Goal: Navigation & Orientation: Find specific page/section

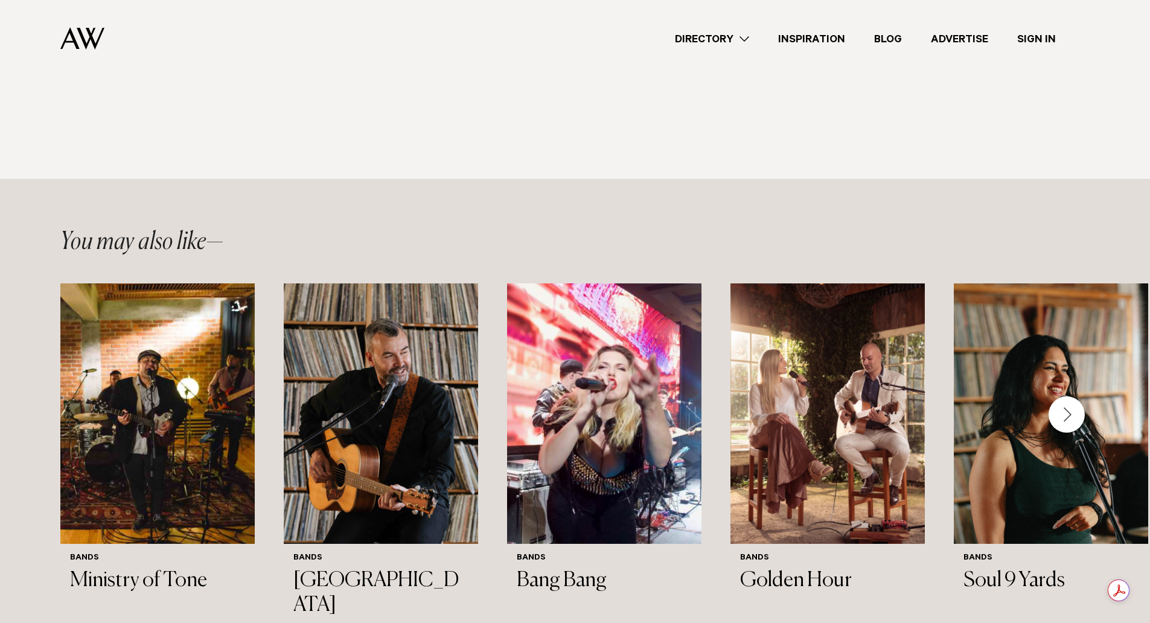
scroll to position [966, 0]
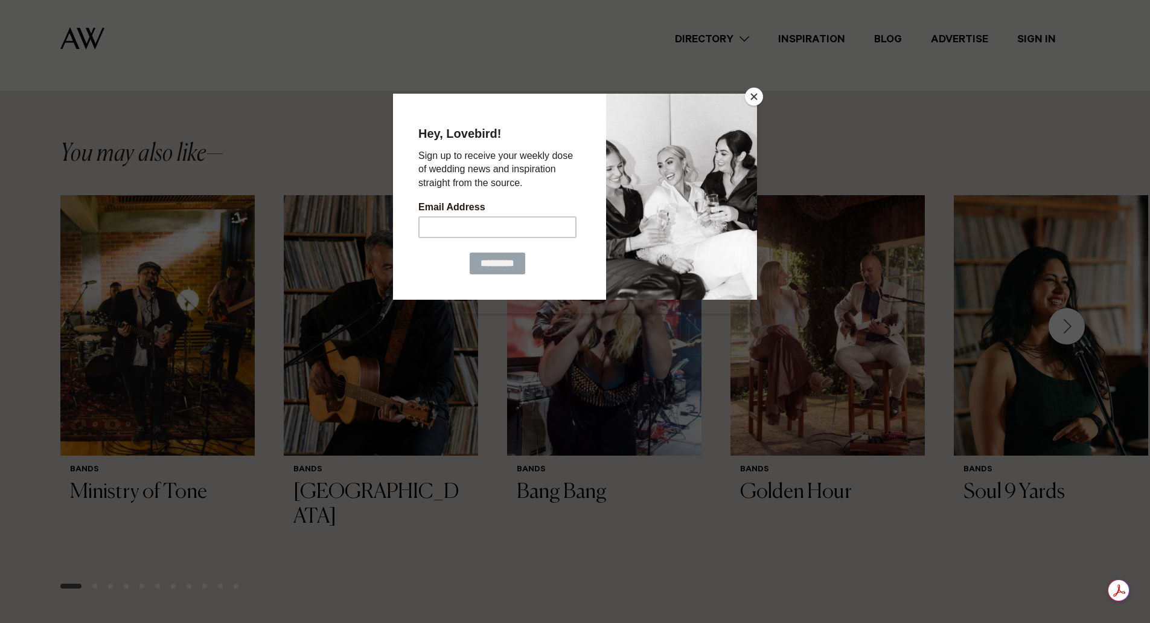
drag, startPoint x: 759, startPoint y: 98, endPoint x: 746, endPoint y: 103, distance: 13.9
click at [758, 98] on button "Close" at bounding box center [754, 97] width 18 height 18
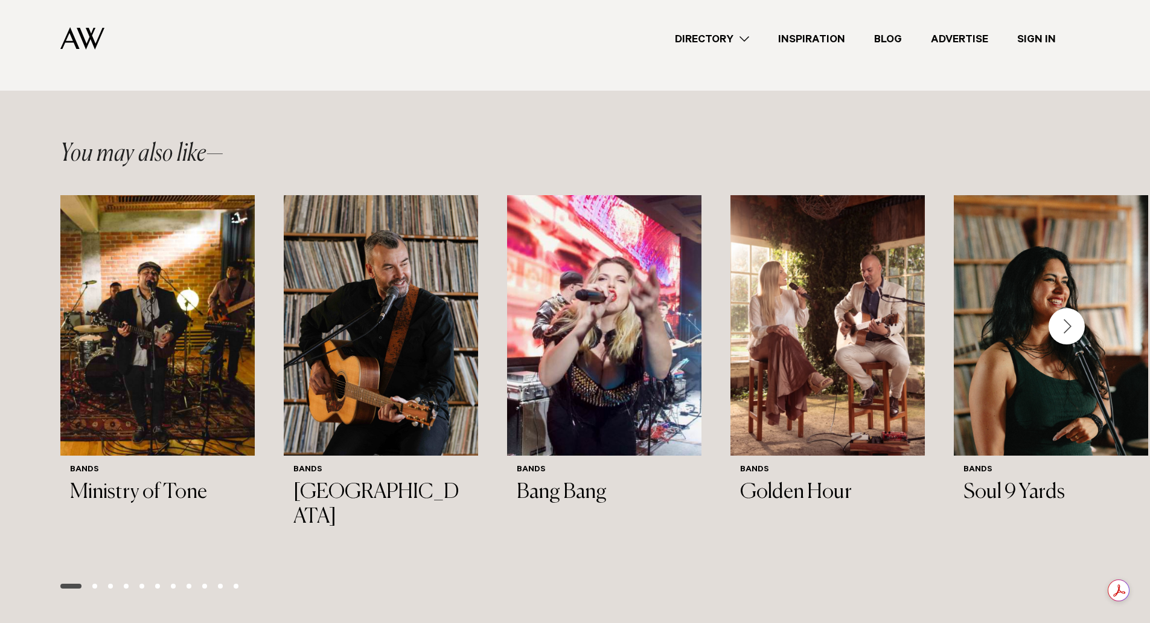
click at [1072, 308] on div "Next slide" at bounding box center [1067, 326] width 36 height 36
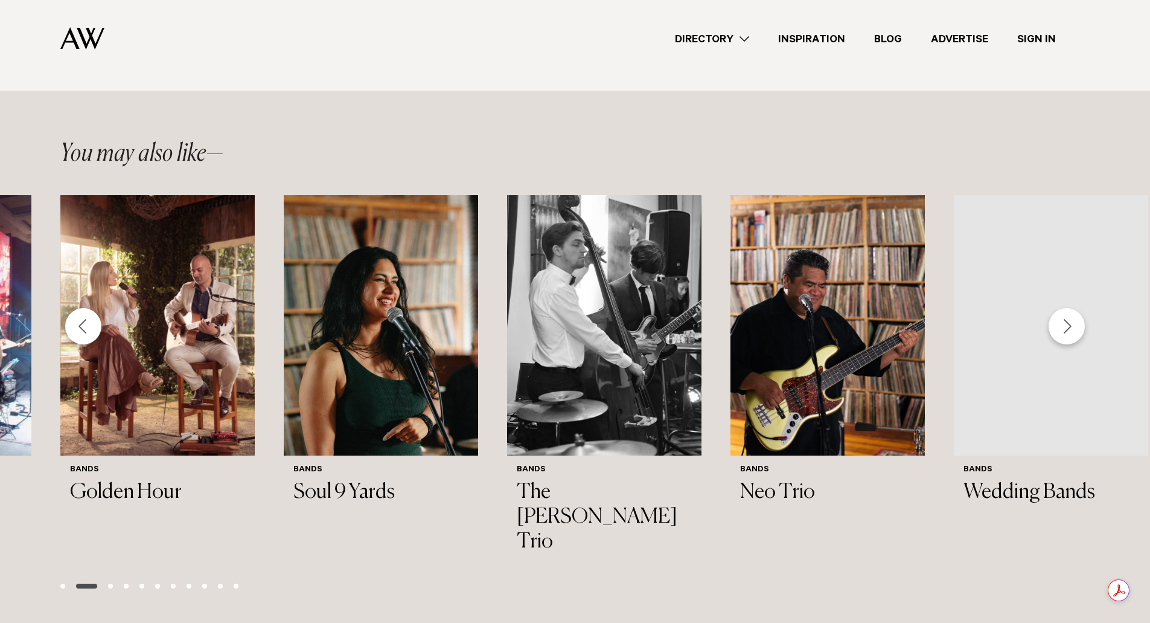
click at [1069, 309] on div "Next slide" at bounding box center [1067, 326] width 36 height 36
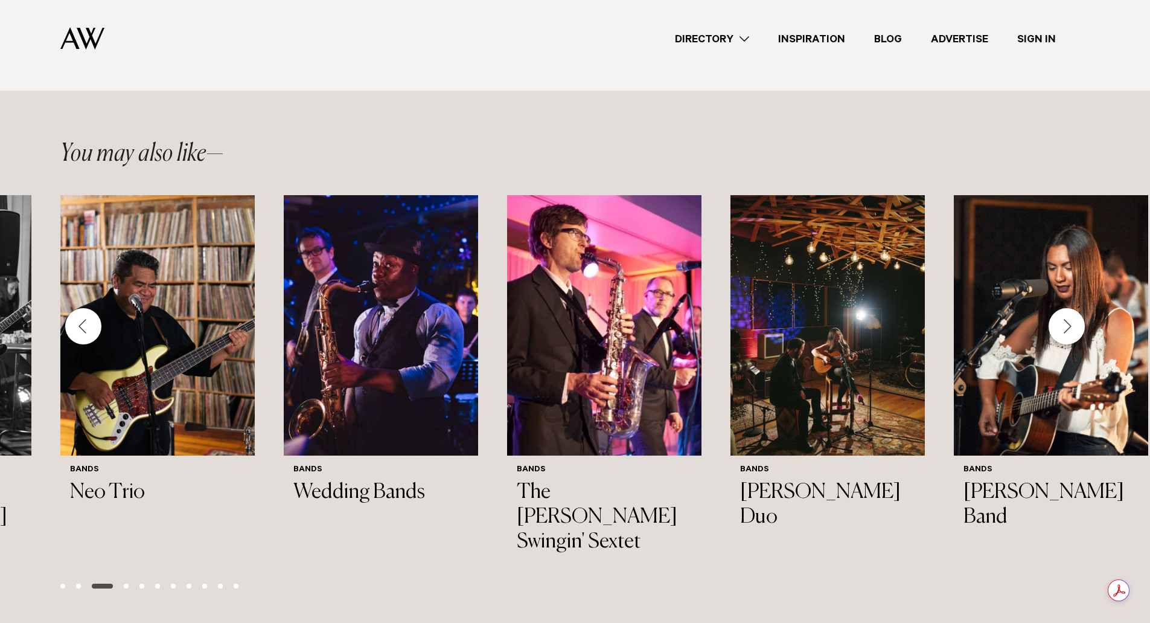
click at [1069, 309] on div "Next slide" at bounding box center [1067, 326] width 36 height 36
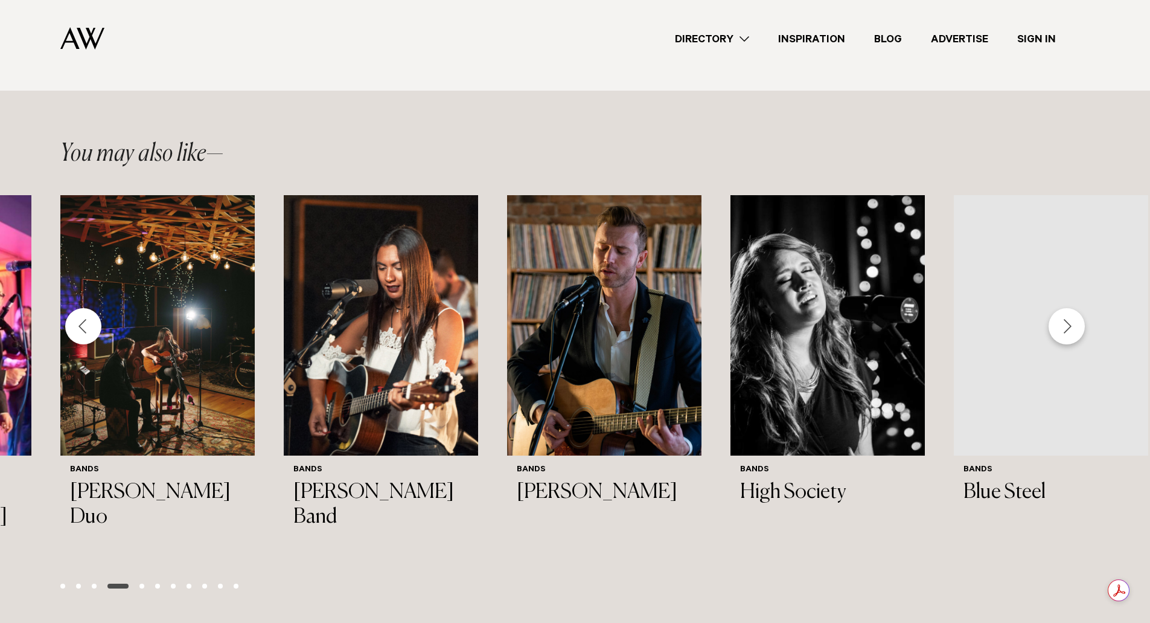
click at [1069, 309] on div "Next slide" at bounding box center [1067, 326] width 36 height 36
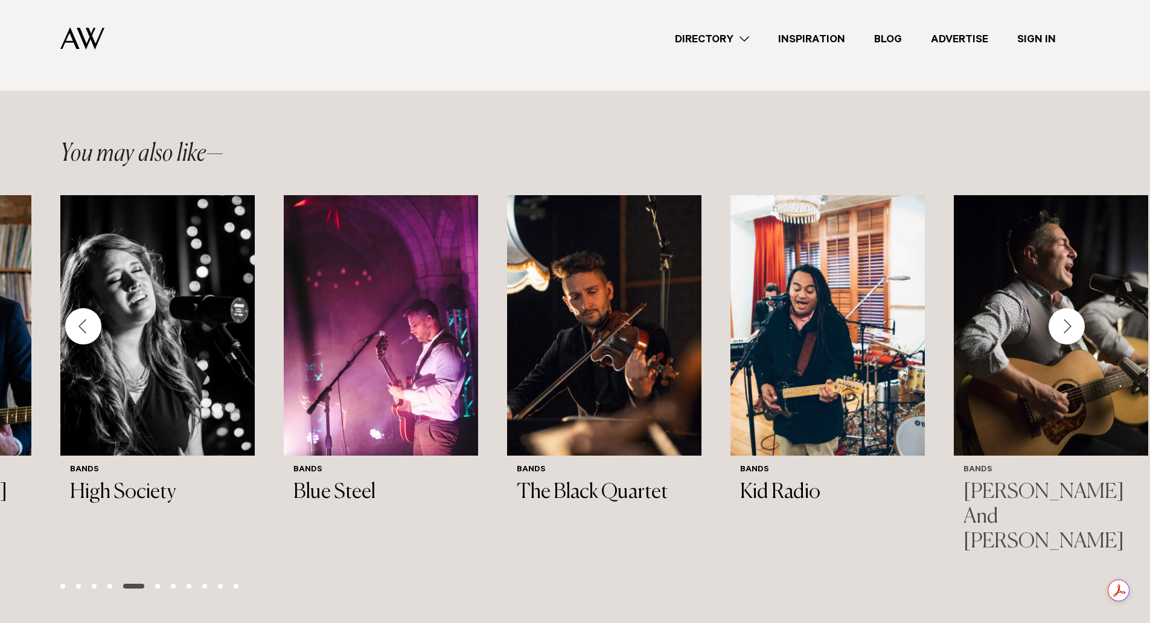
click at [1001, 480] on h3 "[PERSON_NAME] And [PERSON_NAME]" at bounding box center [1051, 517] width 175 height 74
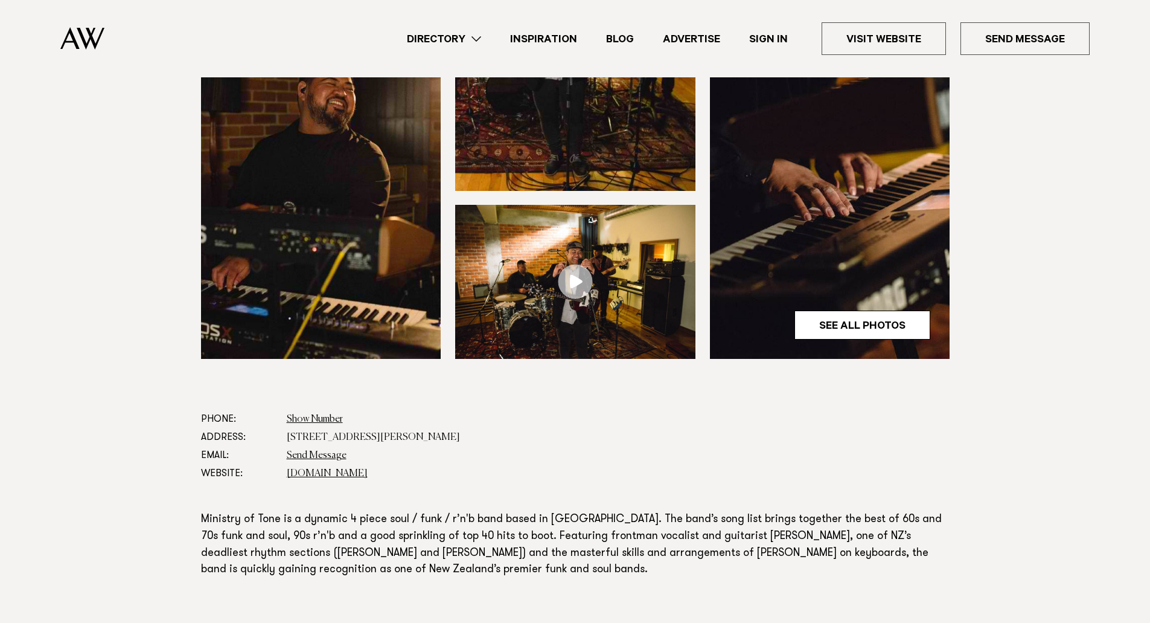
scroll to position [544, 0]
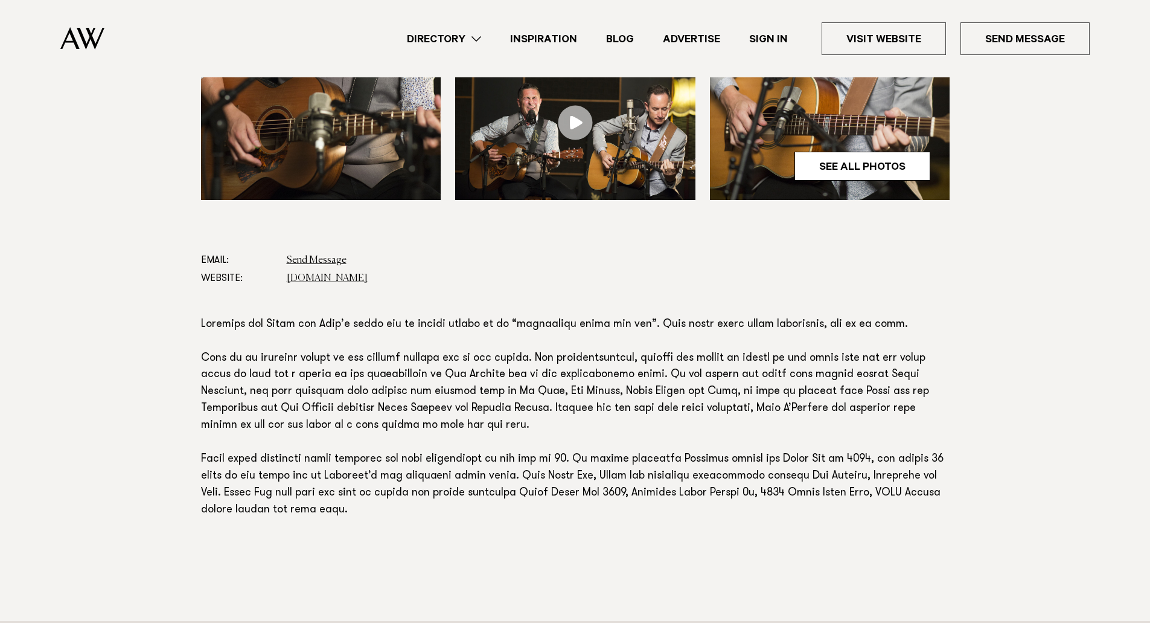
scroll to position [604, 0]
